Goal: Communication & Community: Answer question/provide support

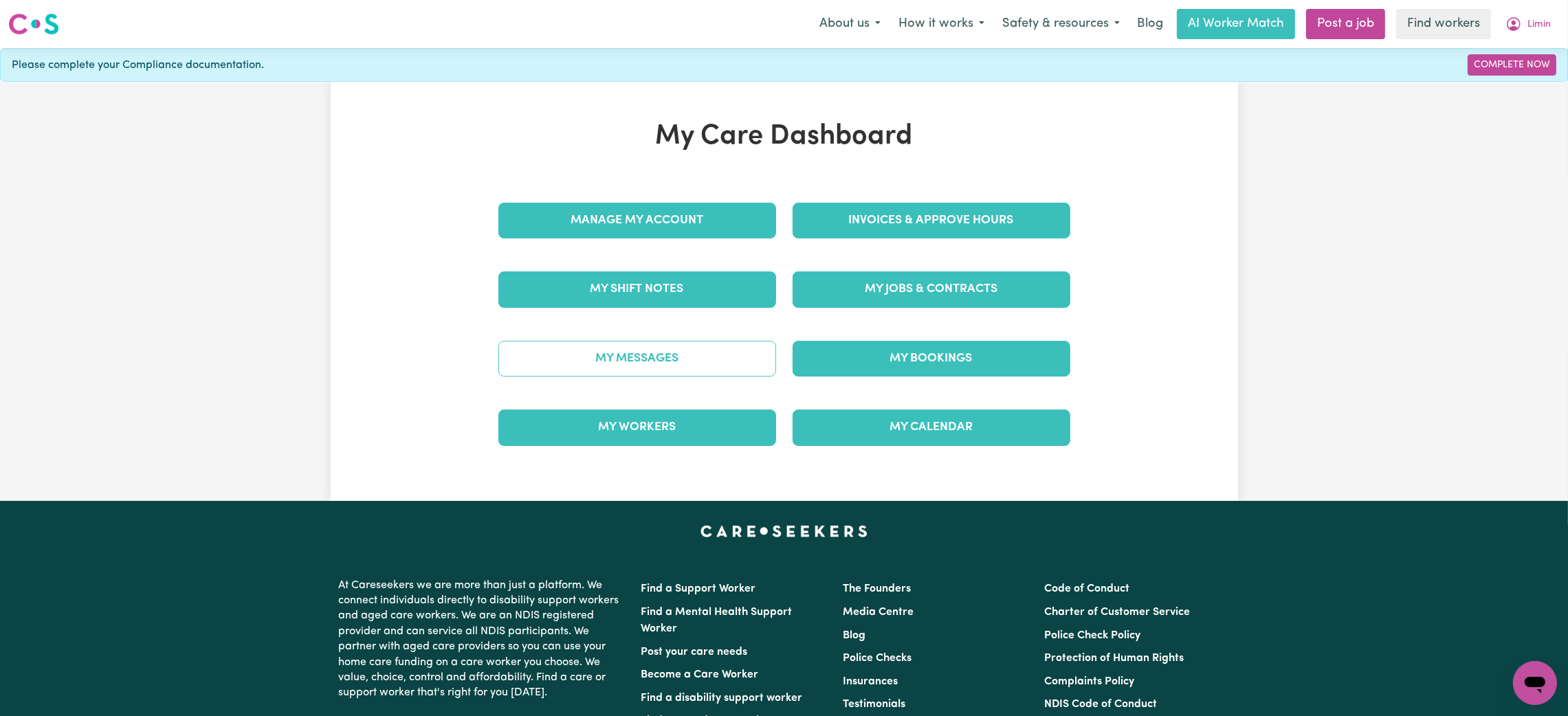
click at [644, 362] on link "My Messages" at bounding box center [637, 358] width 278 height 36
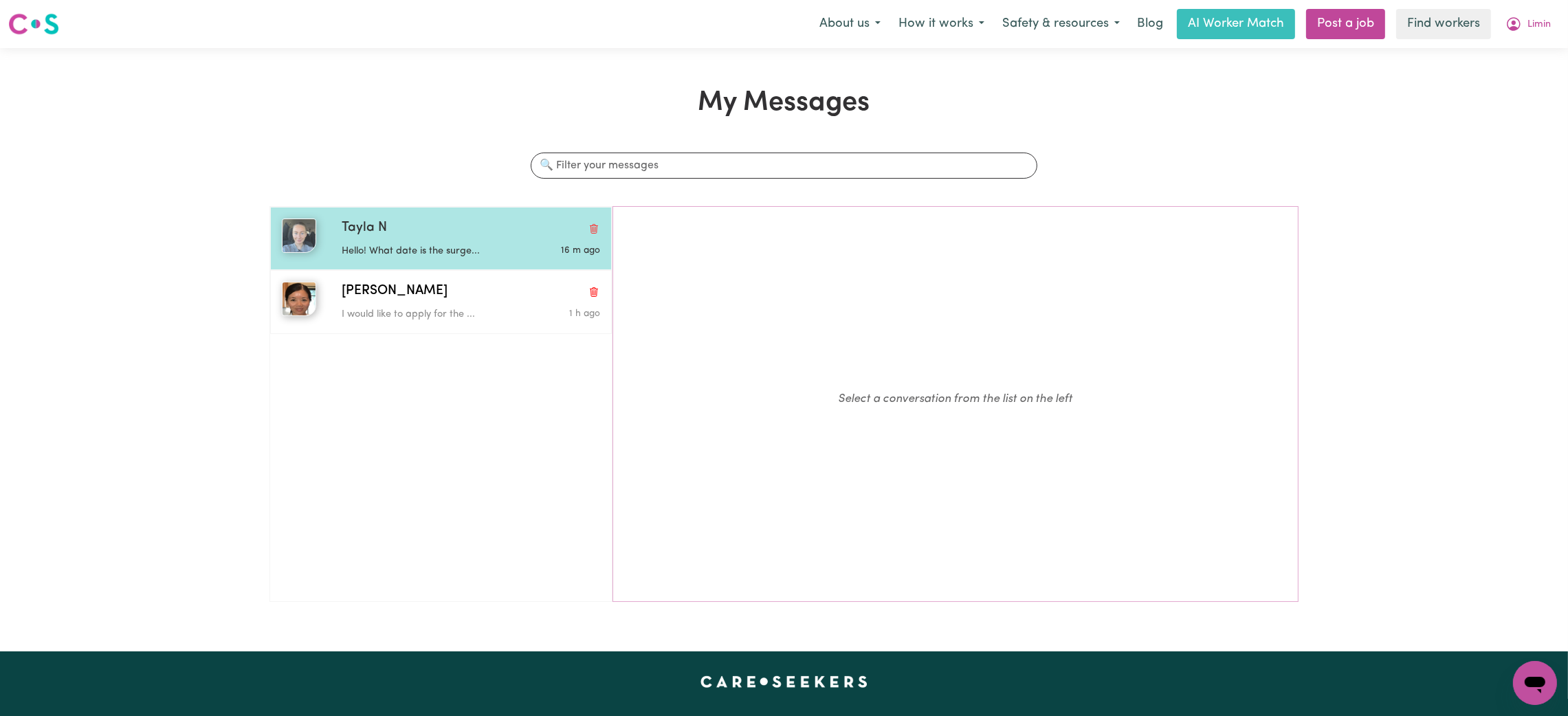
click at [440, 246] on p "Hello! What date is the surge..." at bounding box center [427, 251] width 173 height 15
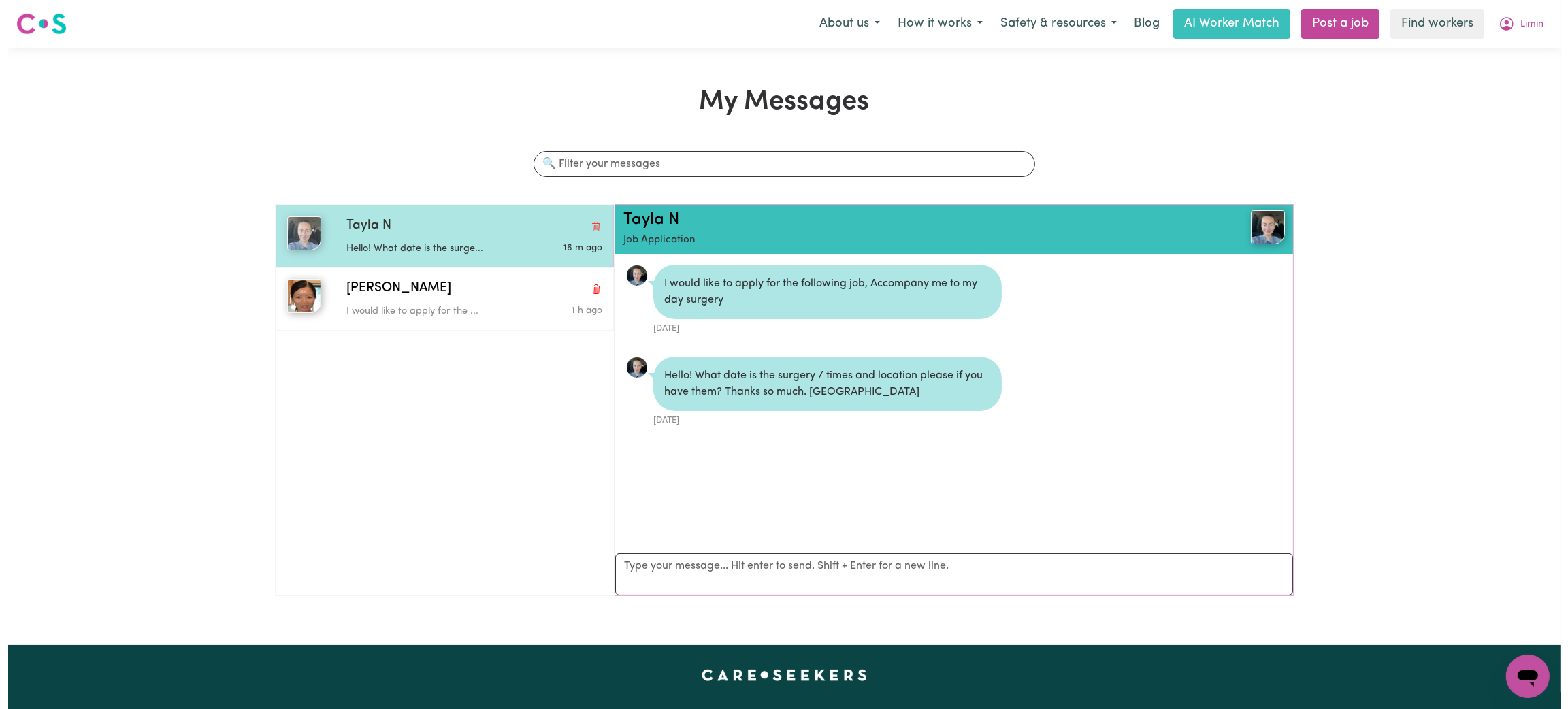
scroll to position [8, 0]
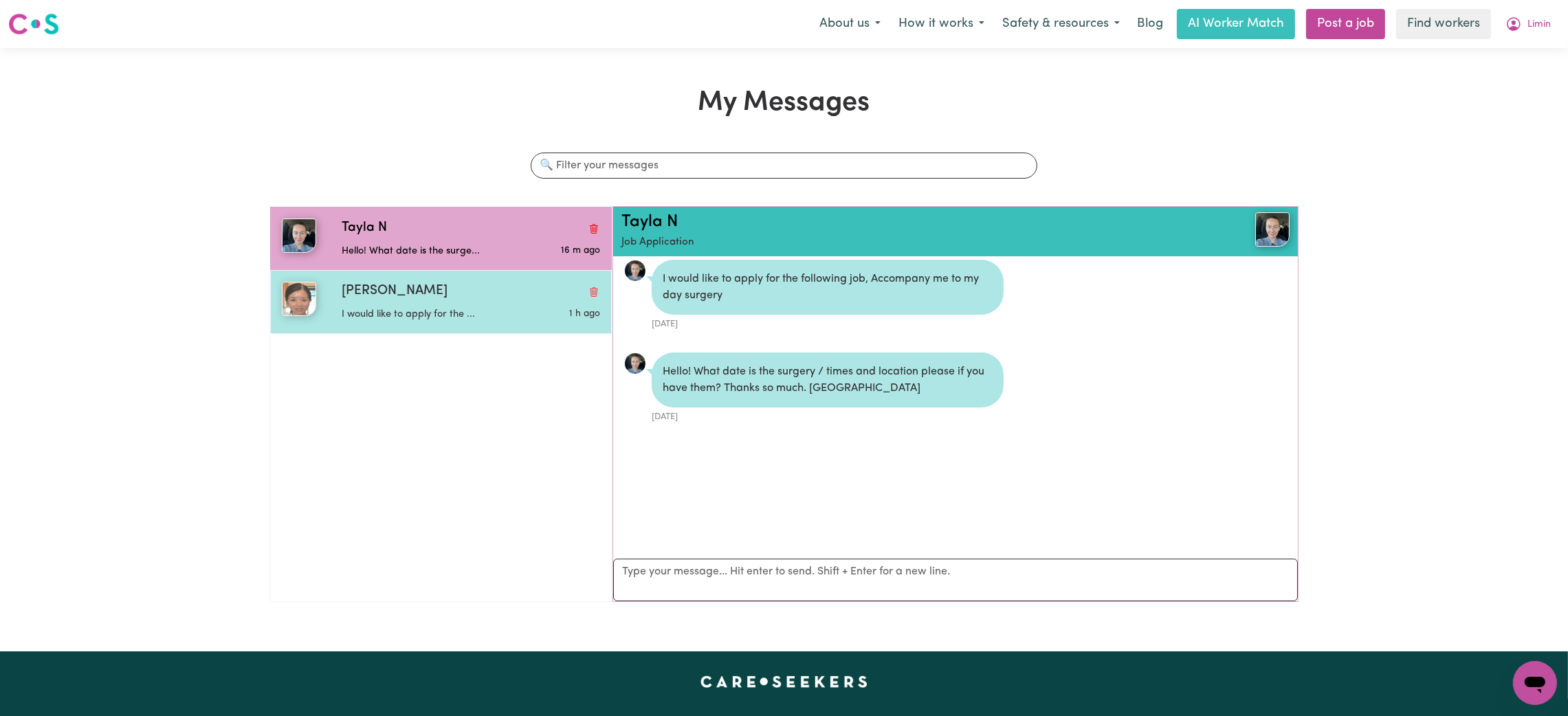
click at [448, 284] on div "[PERSON_NAME]" at bounding box center [470, 292] width 259 height 20
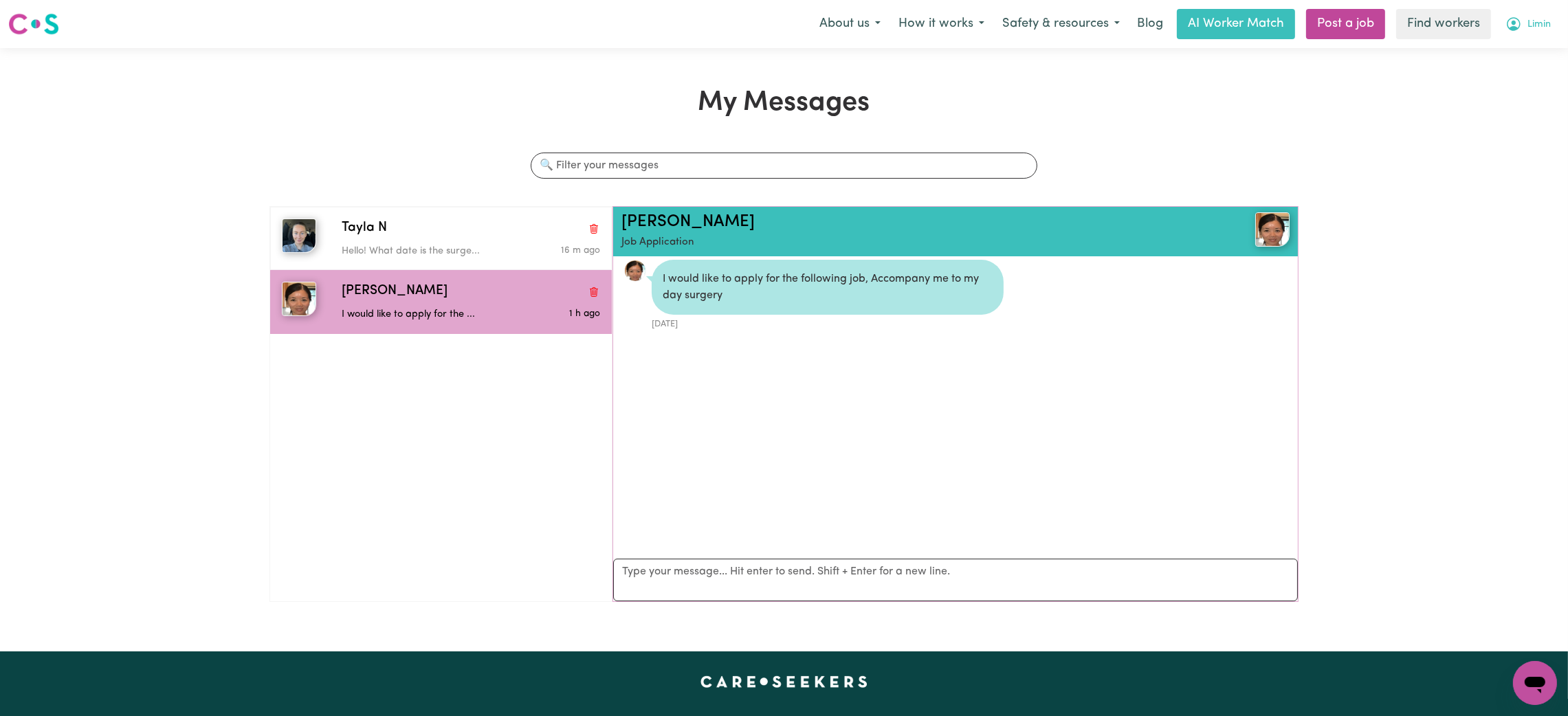
click at [1538, 26] on span "Limin" at bounding box center [1539, 24] width 23 height 15
click at [1536, 47] on link "My Dashboard" at bounding box center [1505, 54] width 109 height 26
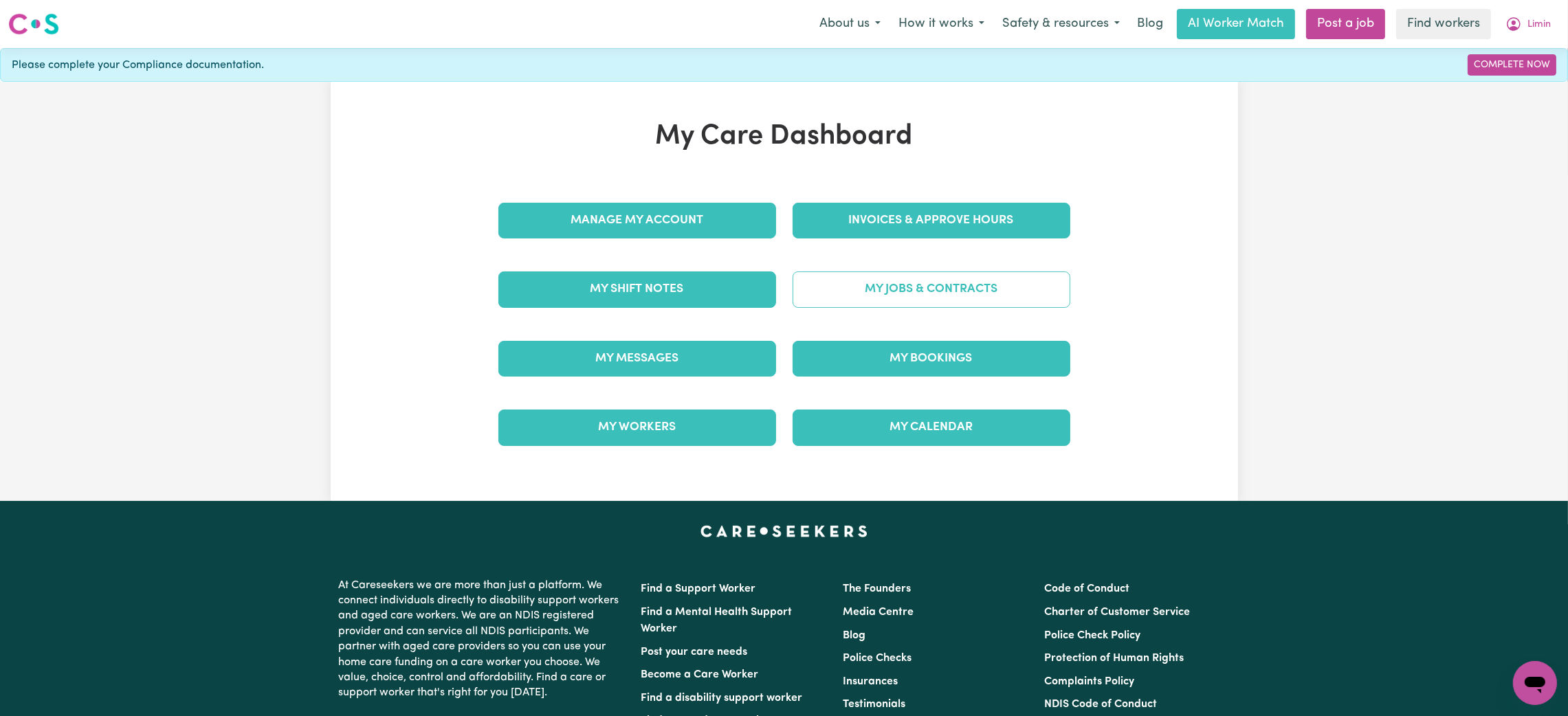
click at [882, 295] on link "My Jobs & Contracts" at bounding box center [932, 290] width 278 height 36
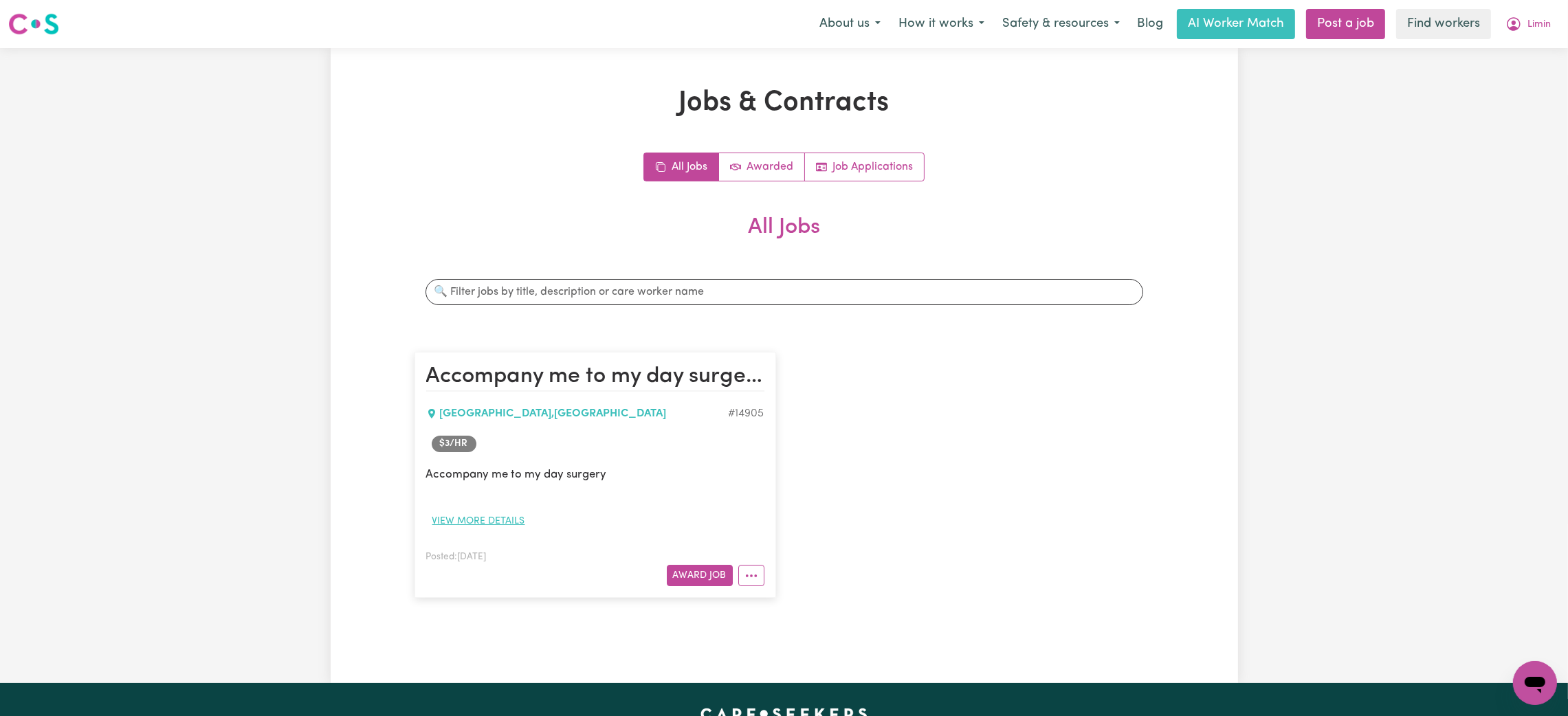
click at [514, 510] on button "View more details" at bounding box center [478, 520] width 105 height 21
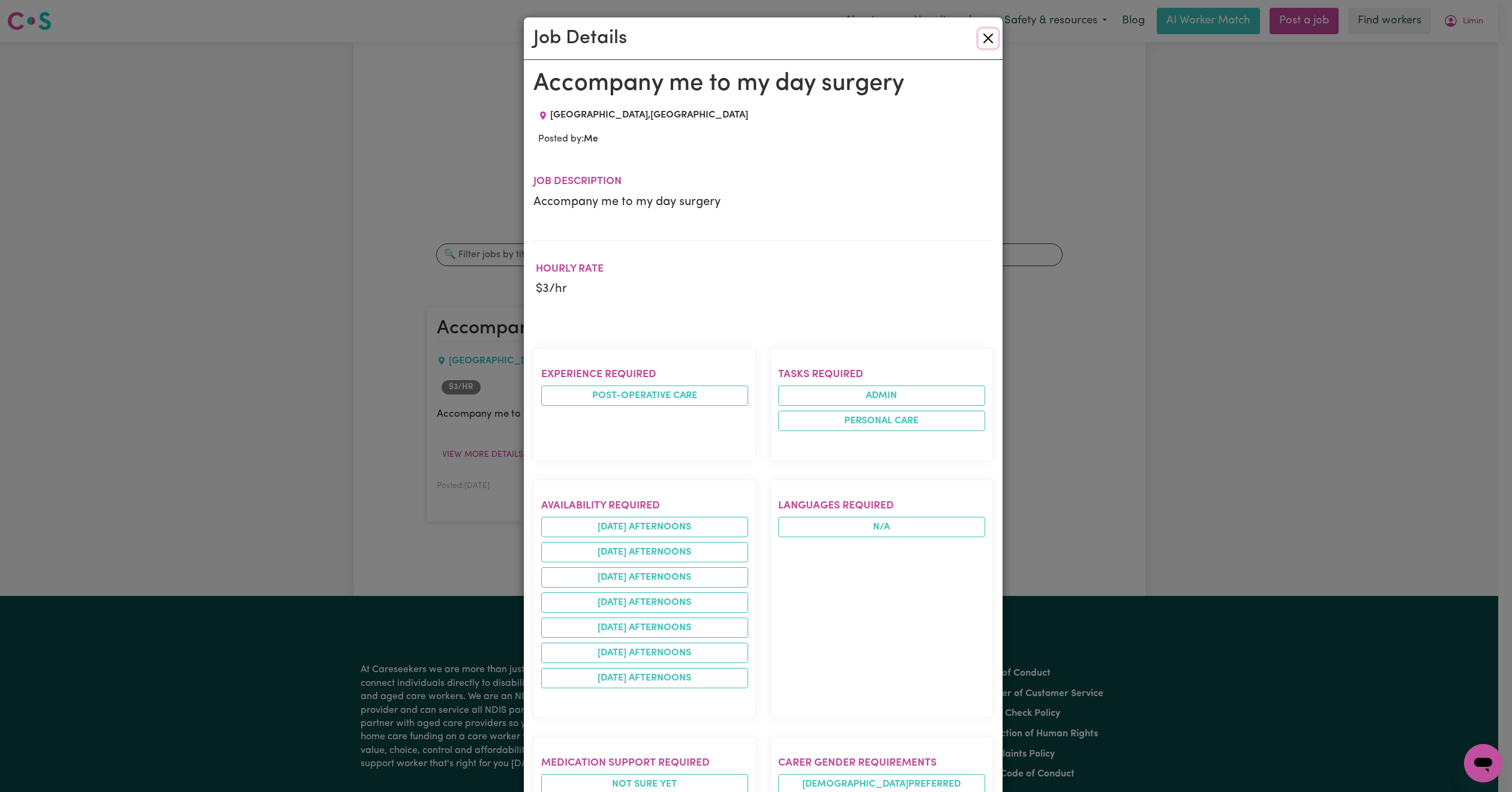
click at [983, 45] on button "Close" at bounding box center [988, 38] width 19 height 19
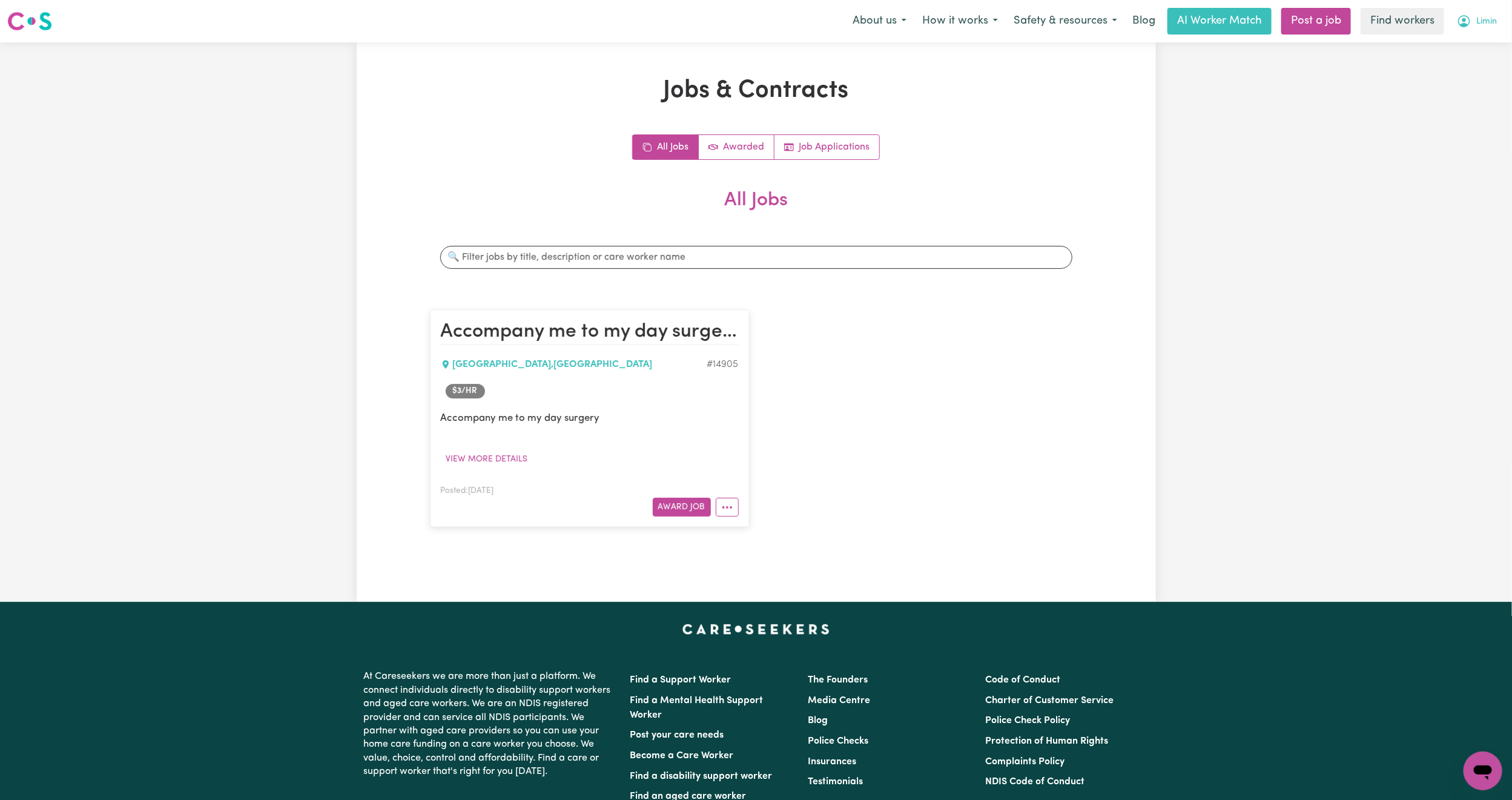
click at [1381, 26] on span "Limin" at bounding box center [1486, 21] width 20 height 13
click at [1381, 71] on link "Logout" at bounding box center [1456, 70] width 96 height 23
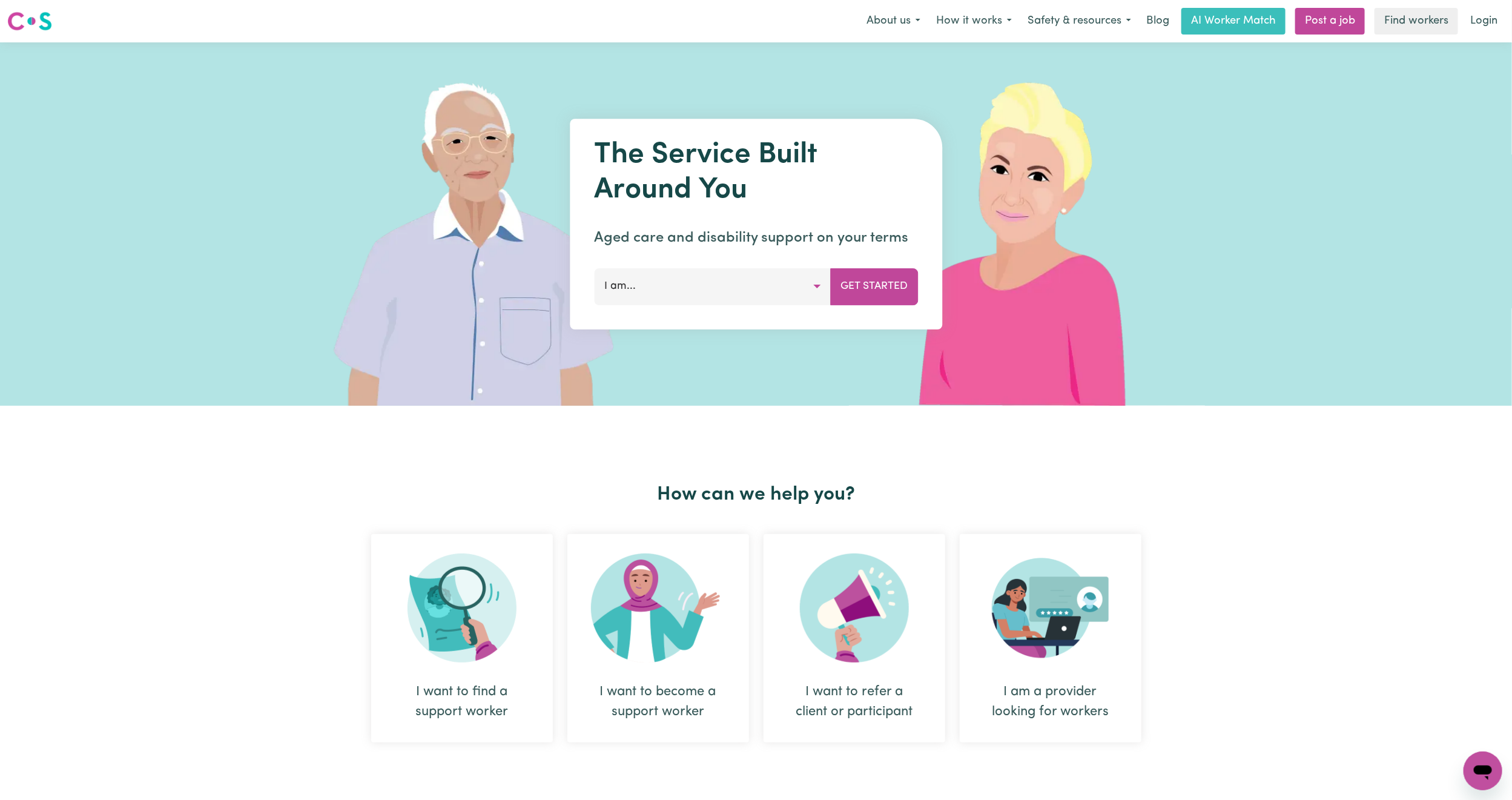
click at [1381, 24] on link "Login" at bounding box center [1484, 21] width 42 height 26
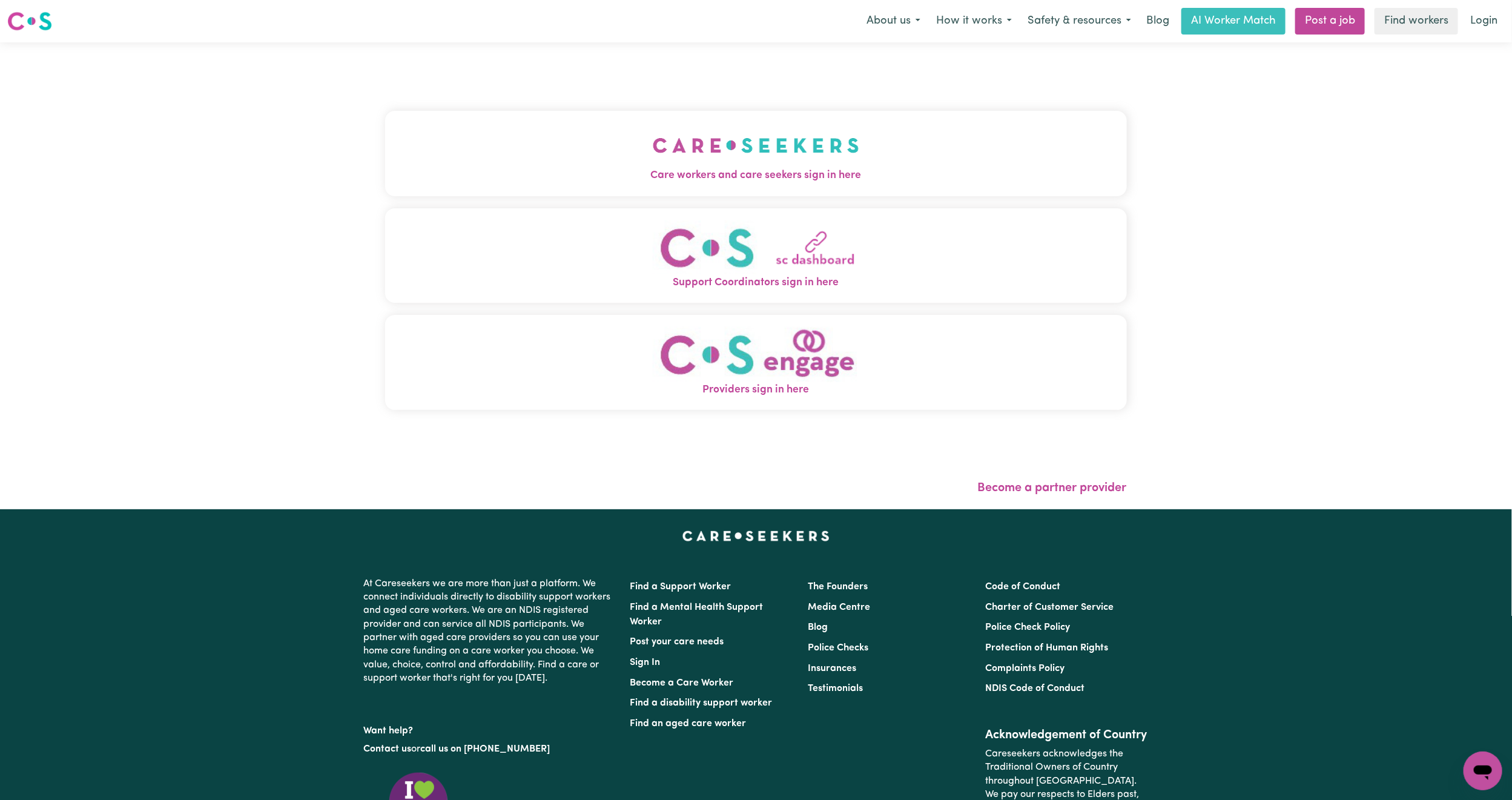
click at [763, 123] on button "Care workers and care seekers sign in here" at bounding box center [756, 153] width 741 height 84
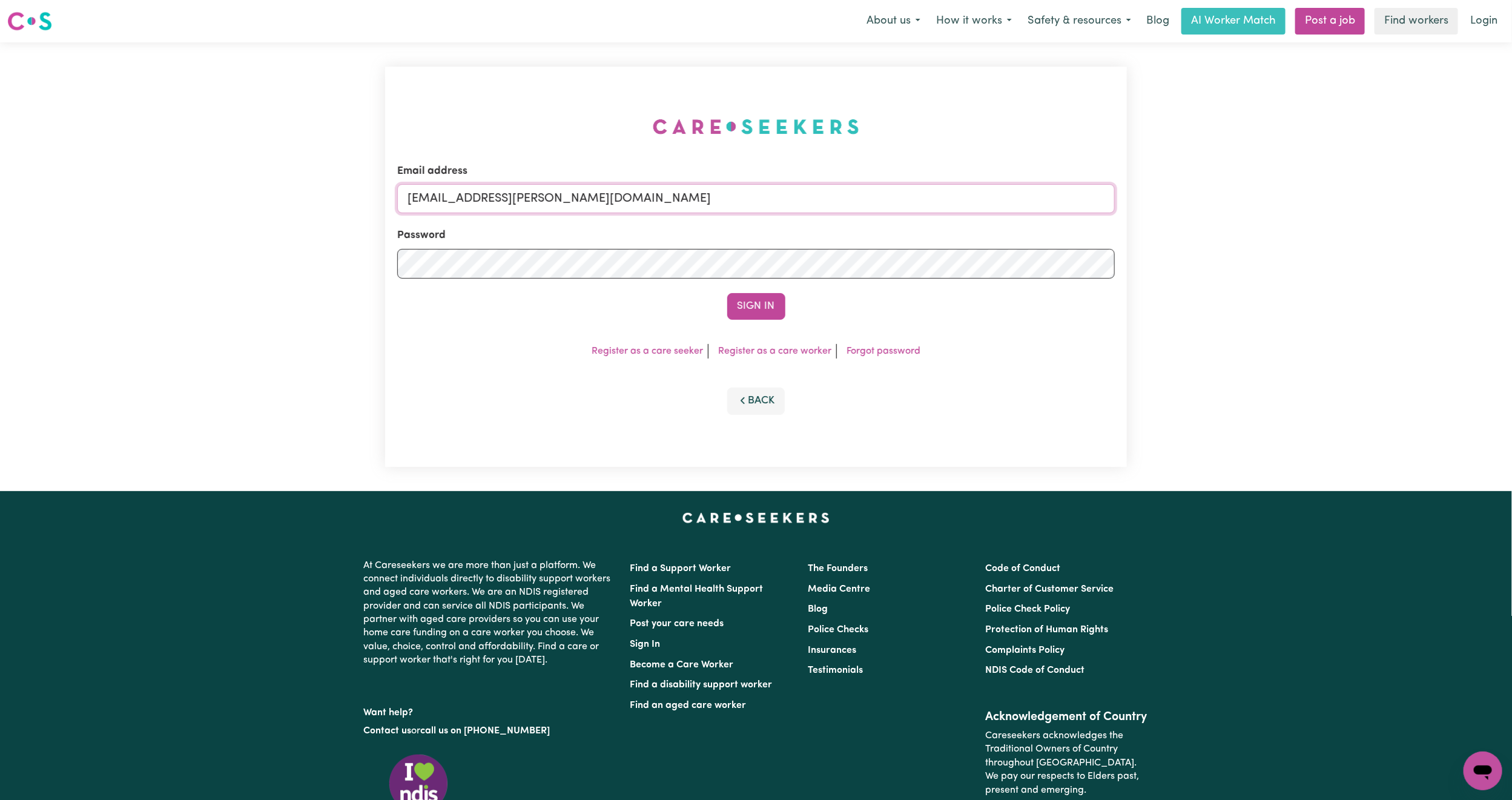
drag, startPoint x: 471, startPoint y: 200, endPoint x: 747, endPoint y: 225, distance: 277.1
click at [747, 225] on form "Email address [EMAIL_ADDRESS][PERSON_NAME][DOMAIN_NAME] Password Sign In" at bounding box center [756, 242] width 718 height 157
paste input "[EMAIL_ADDRESS][DOMAIN_NAME]"
type input "superuser~[EMAIL_ADDRESS][DOMAIN_NAME]"
click at [752, 312] on button "Sign In" at bounding box center [756, 306] width 58 height 26
